Goal: Obtain resource: Download file/media

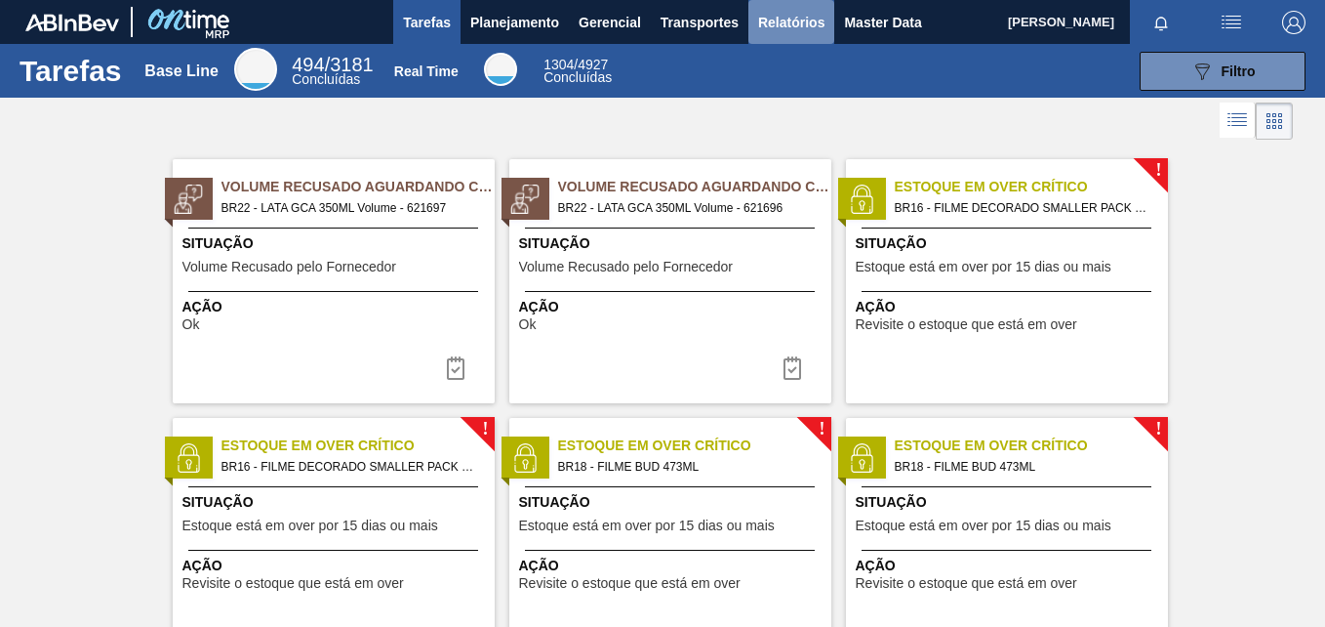
click at [806, 34] on button "Relatórios" at bounding box center [792, 22] width 86 height 44
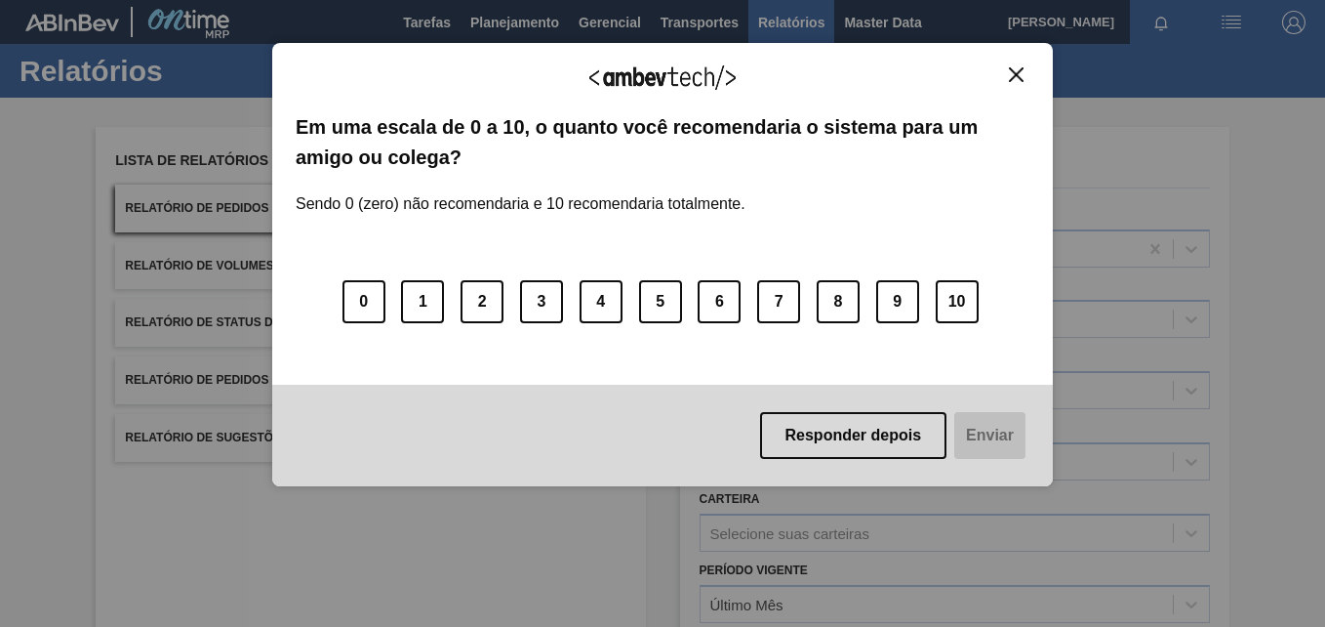
click at [1020, 75] on img "Close" at bounding box center [1016, 74] width 15 height 15
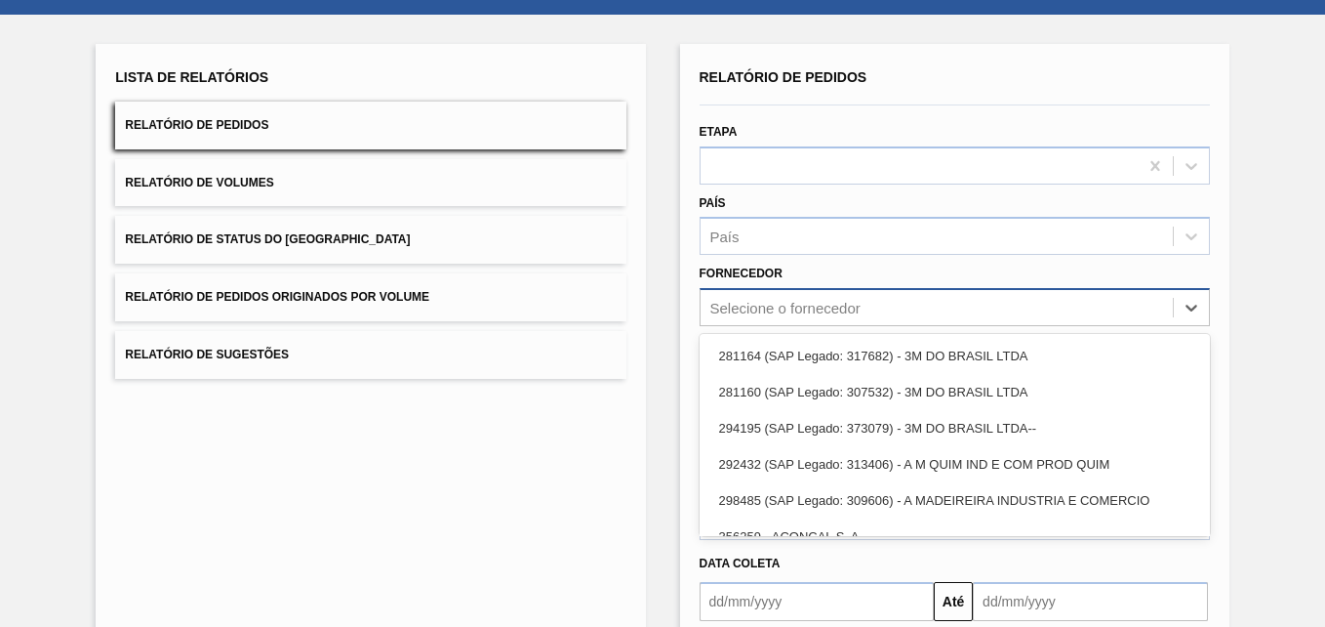
click at [800, 326] on div "option 281164 (SAP Legado: 317682) - 3M DO BRASIL LTDA focused, 1 of 101. 101 r…" at bounding box center [955, 307] width 510 height 38
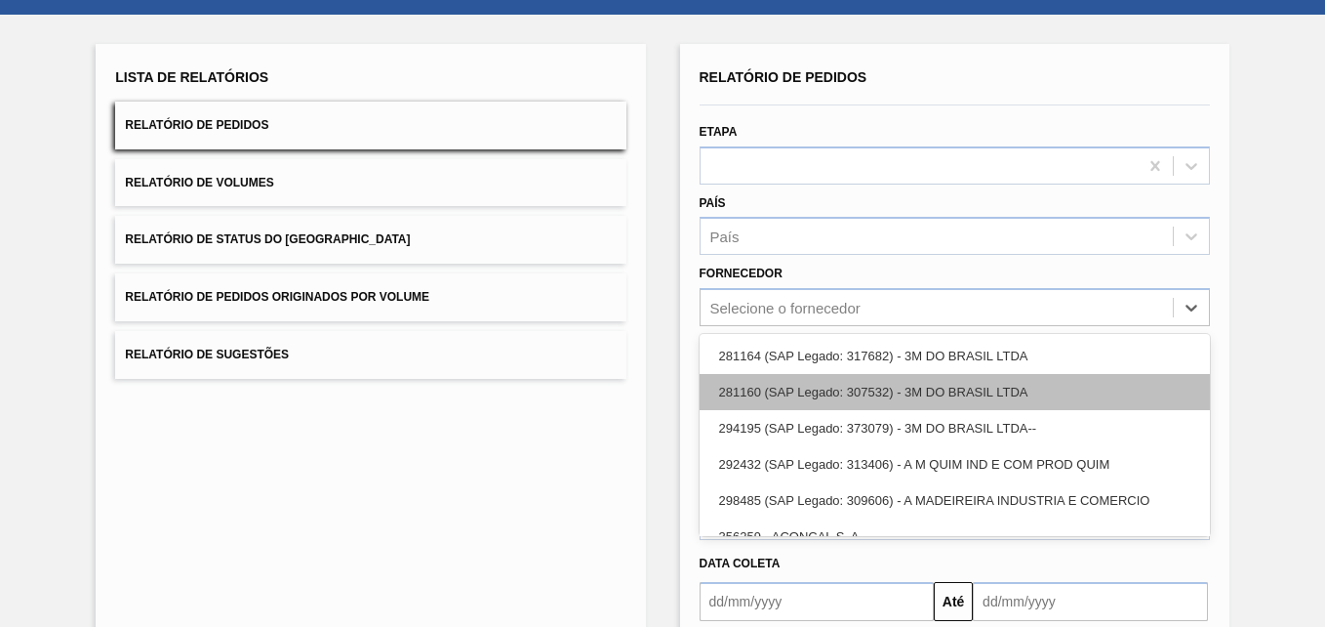
scroll to position [91, 0]
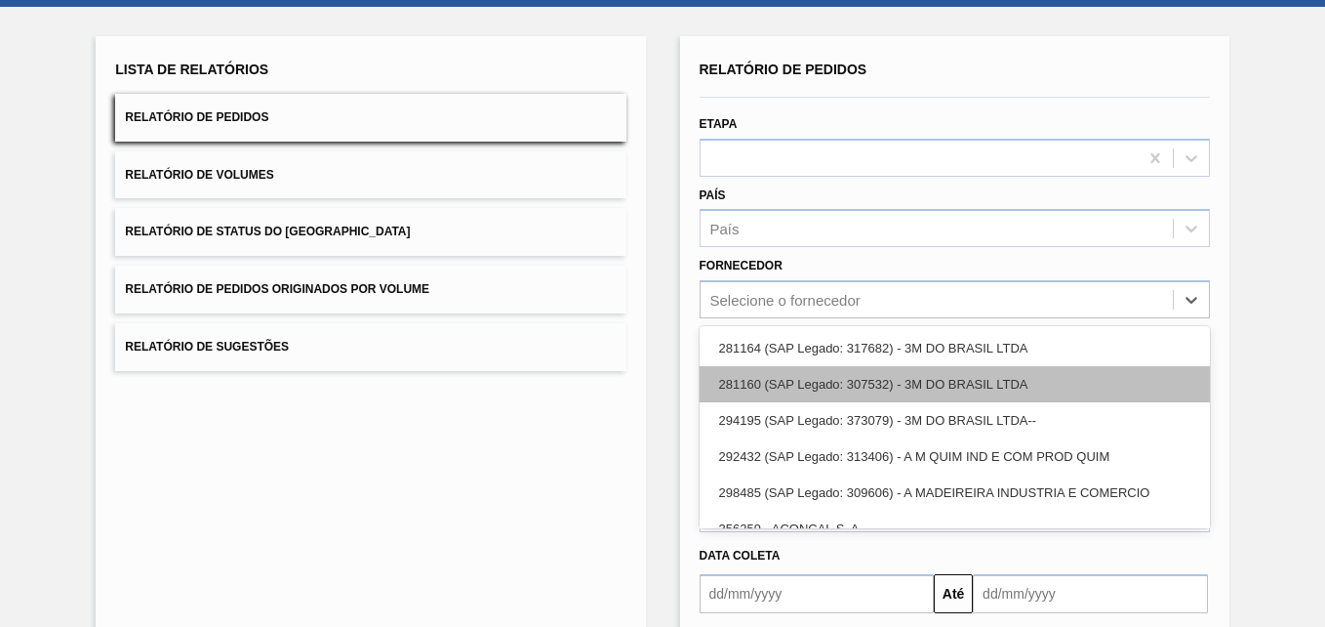
paste input "321816"
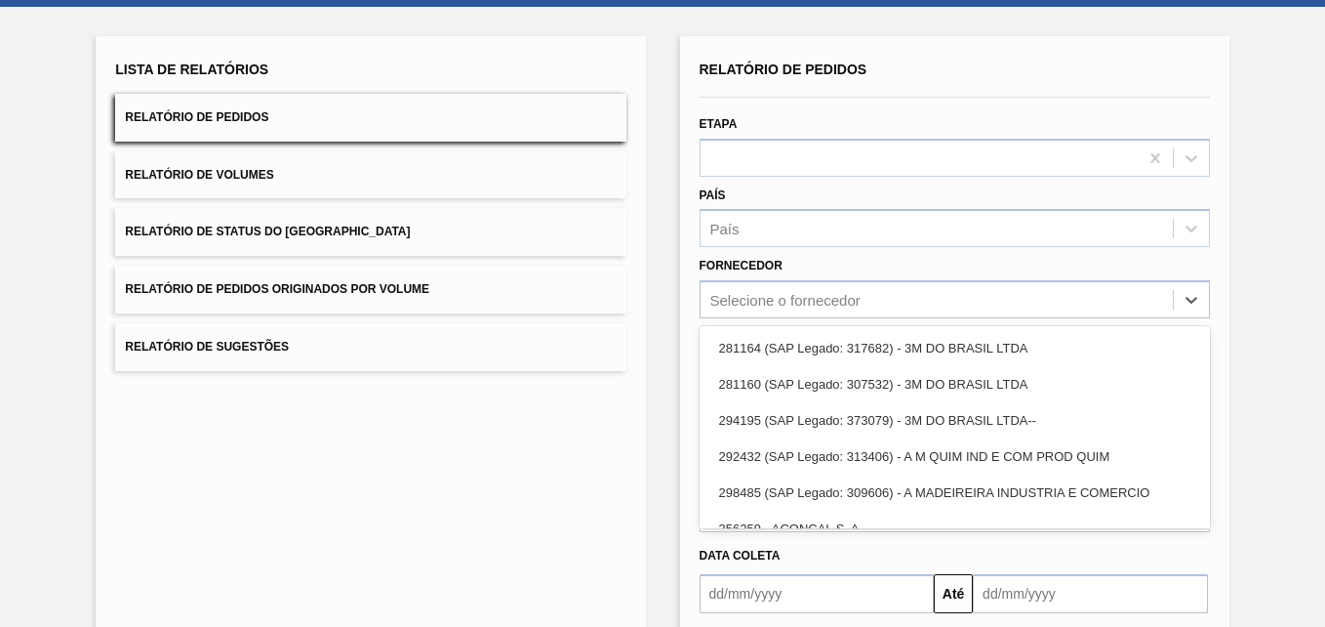
type input "321816"
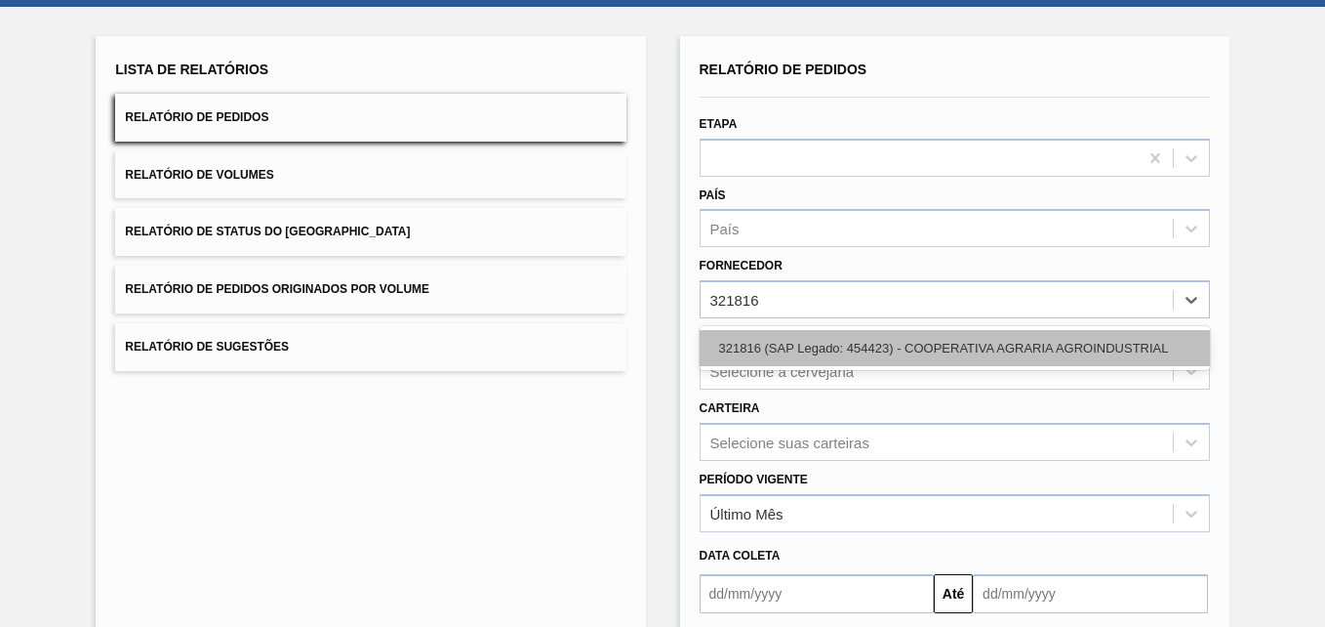
click at [788, 349] on div "321816 (SAP Legado: 454423) - COOPERATIVA AGRARIA AGROINDUSTRIAL" at bounding box center [955, 348] width 510 height 36
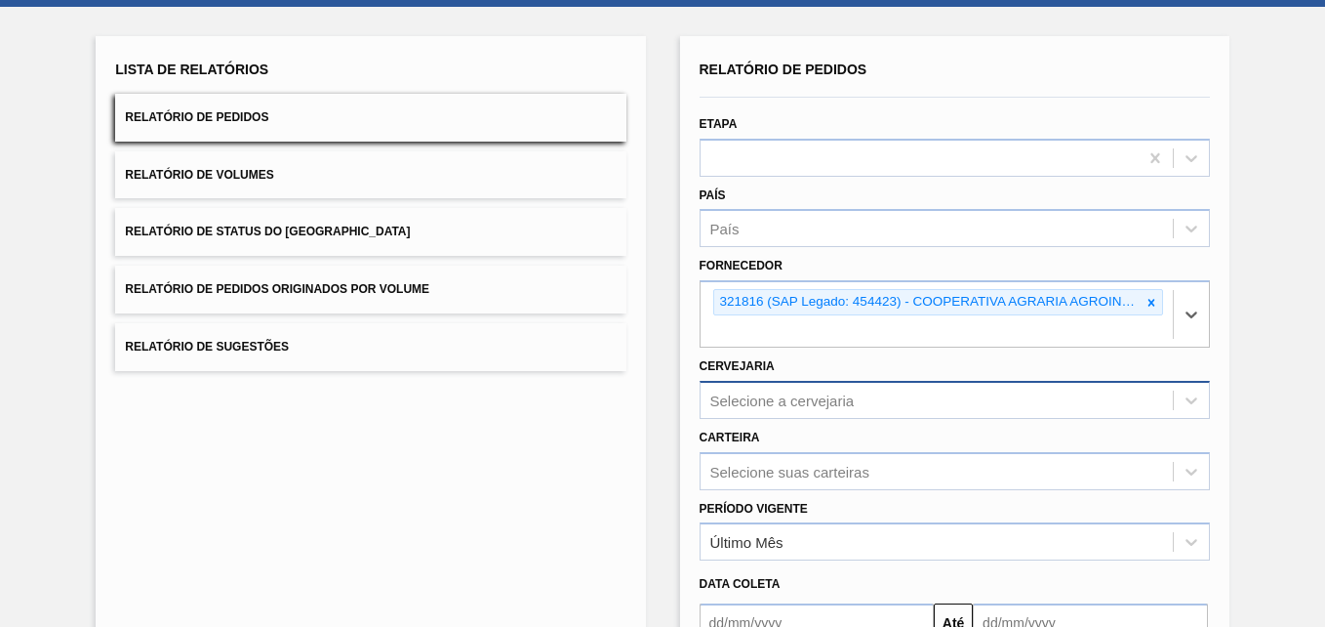
scroll to position [191, 0]
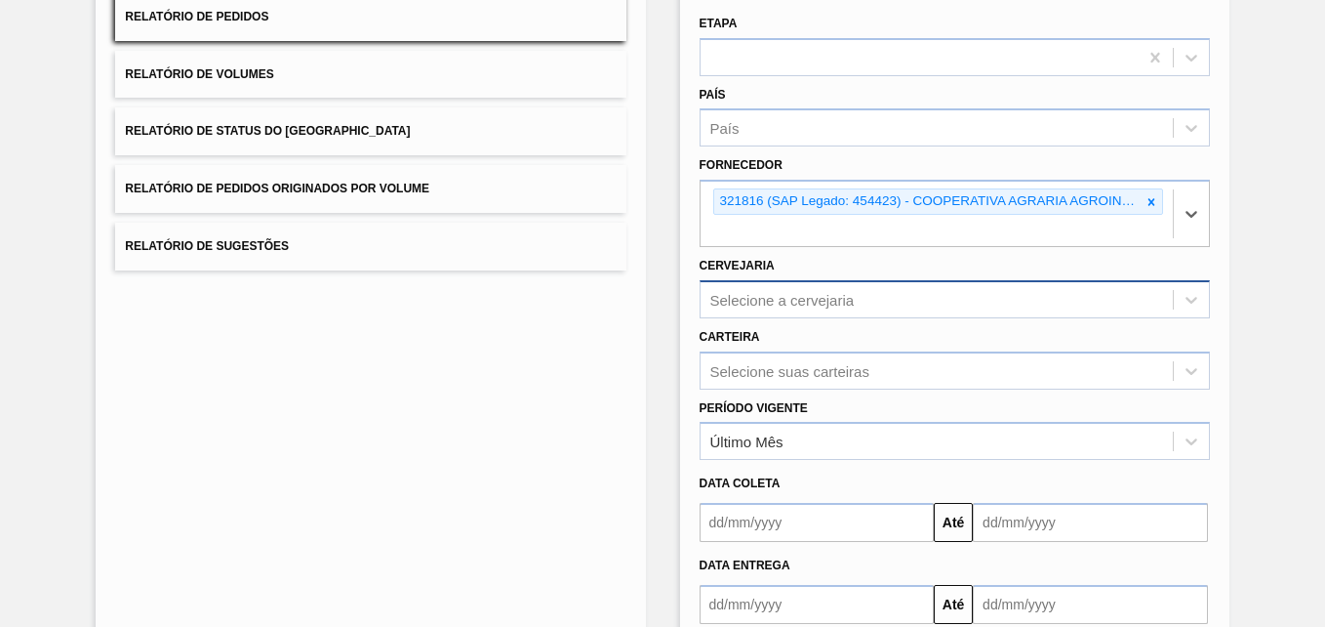
click at [752, 318] on div "Selecione a cervejaria" at bounding box center [955, 299] width 510 height 38
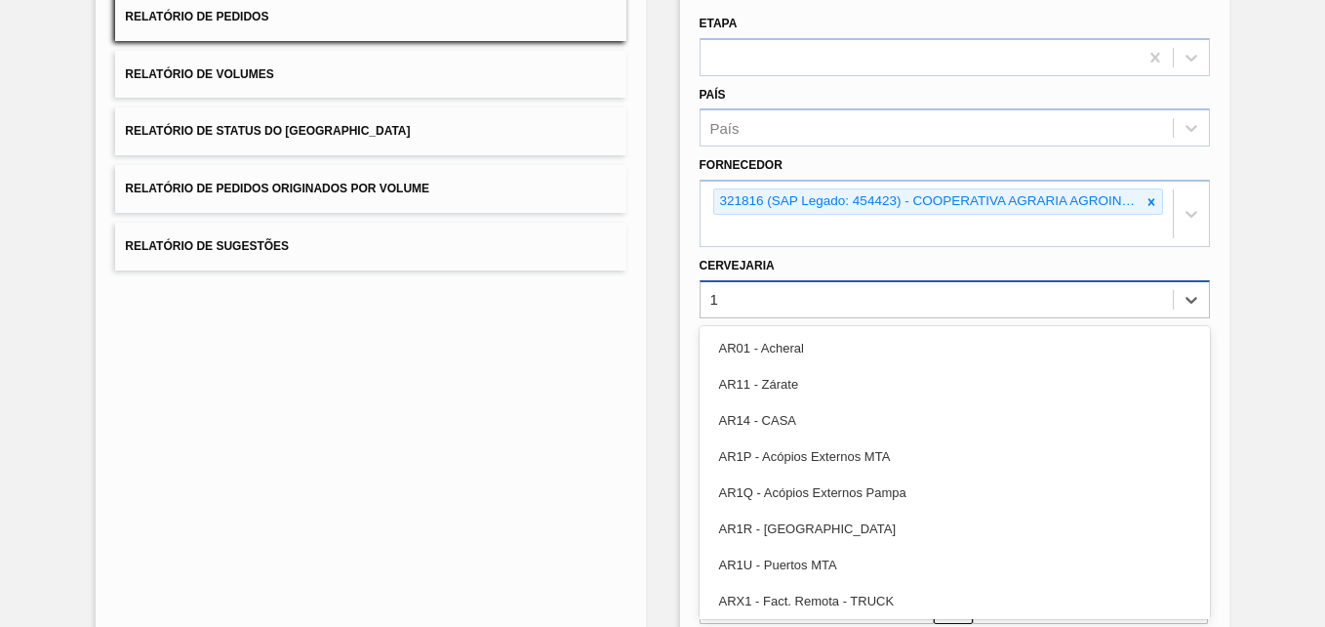
type input "13"
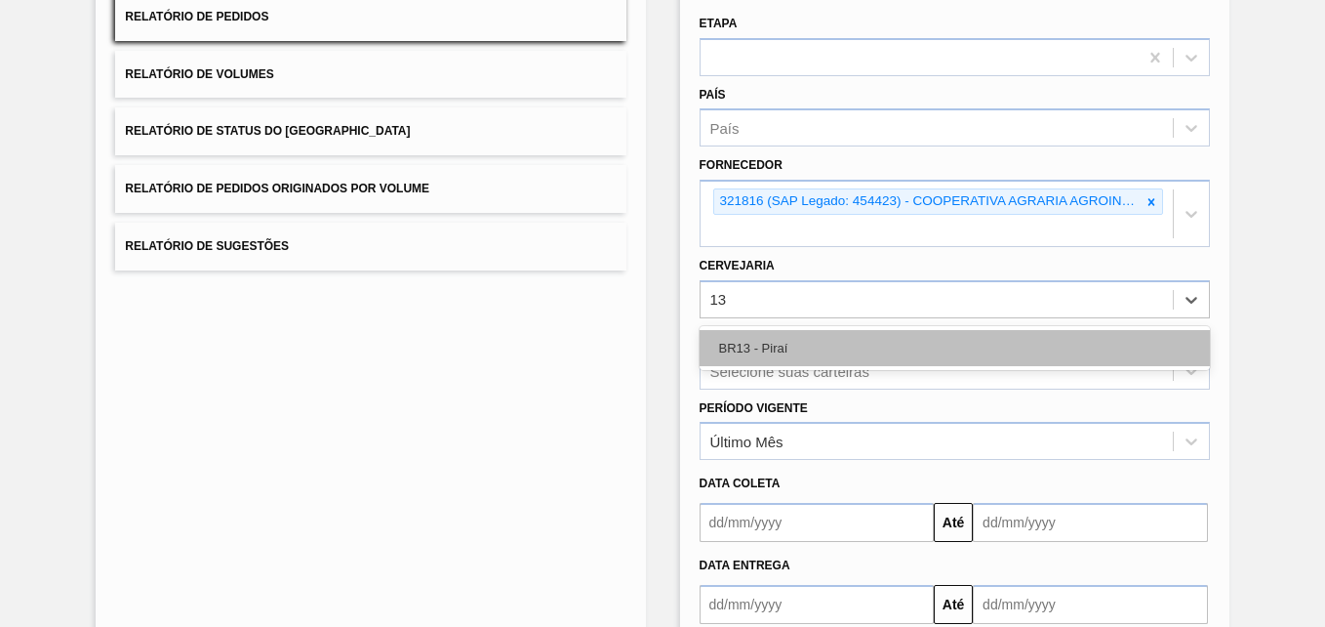
click at [766, 347] on div "BR13 - Piraí" at bounding box center [955, 348] width 510 height 36
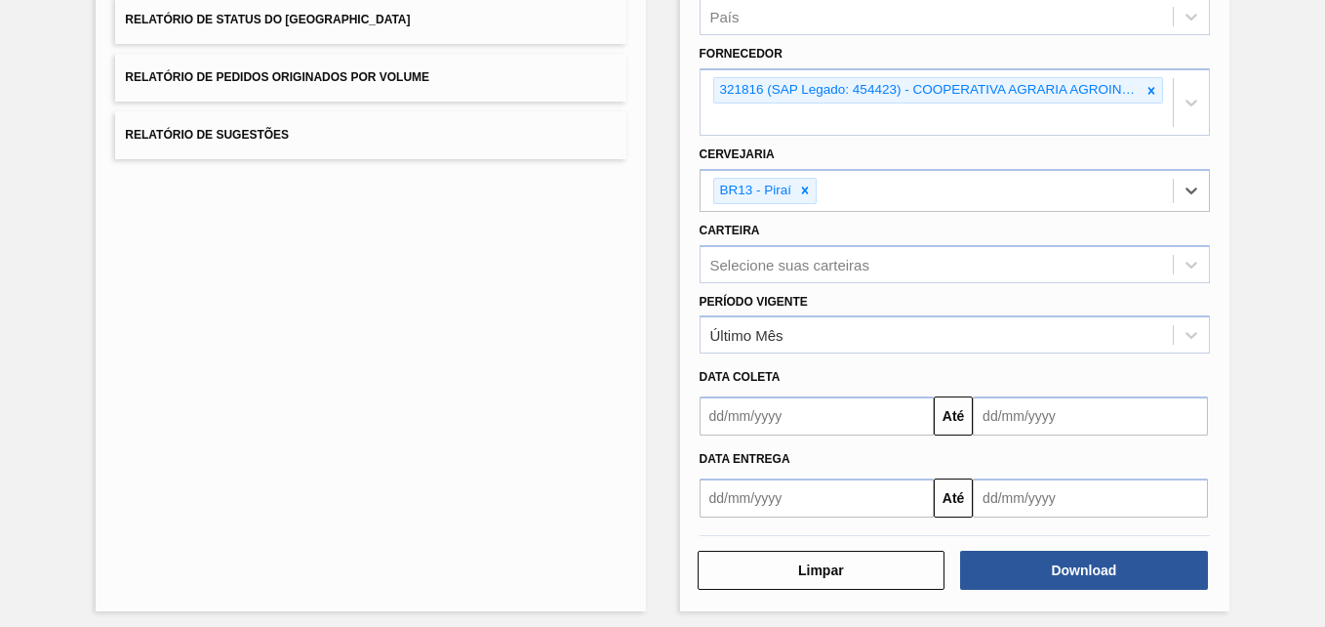
scroll to position [311, 0]
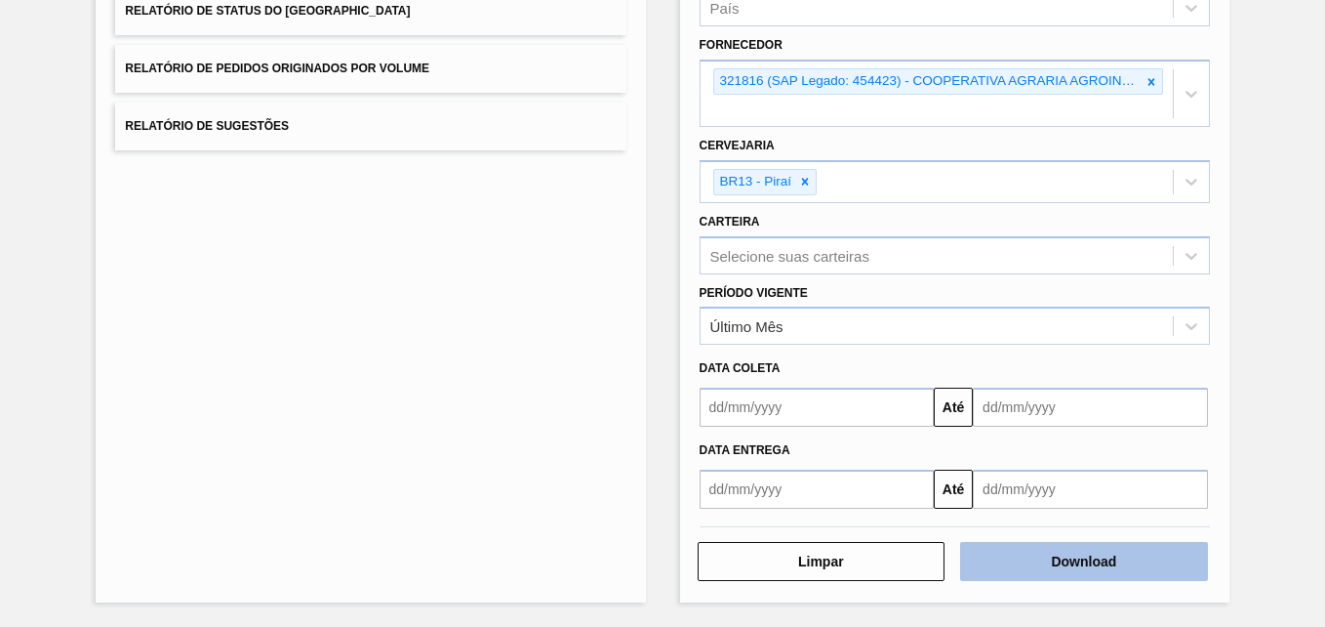
click at [1089, 557] on button "Download" at bounding box center [1084, 561] width 248 height 39
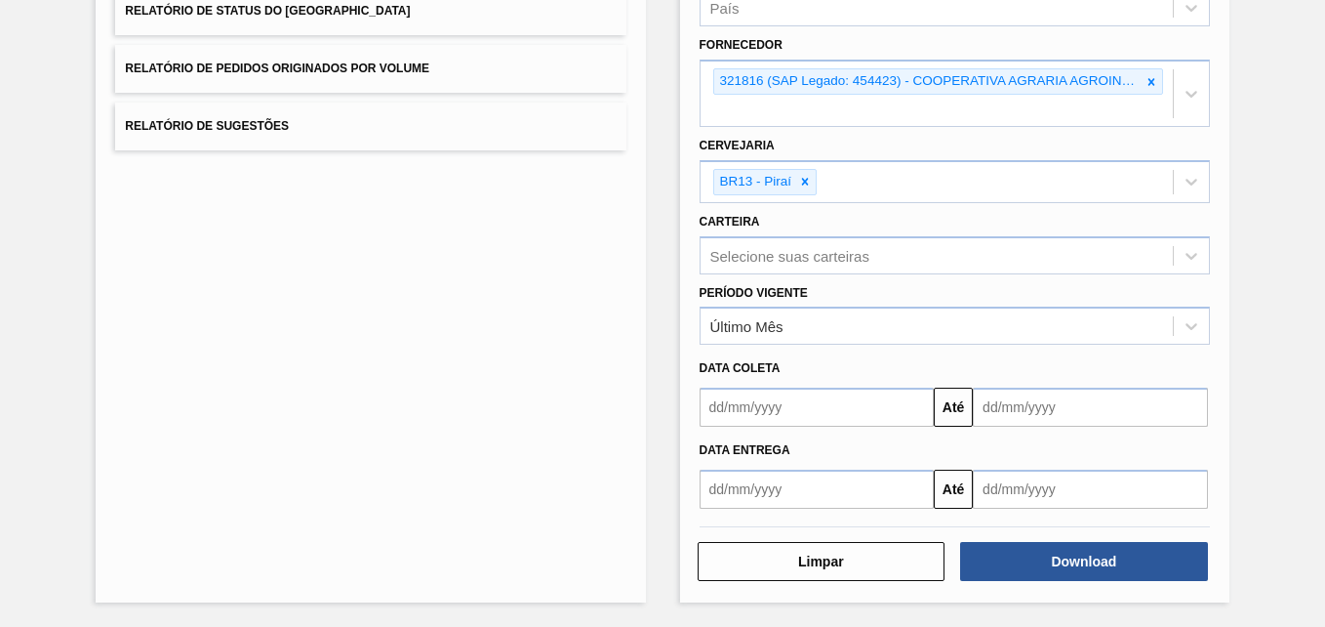
click at [1282, 173] on div "Lista de Relatórios Relatório de Pedidos Relatório de Volumes Relatório de Stat…" at bounding box center [662, 206] width 1325 height 840
